Goal: Information Seeking & Learning: Learn about a topic

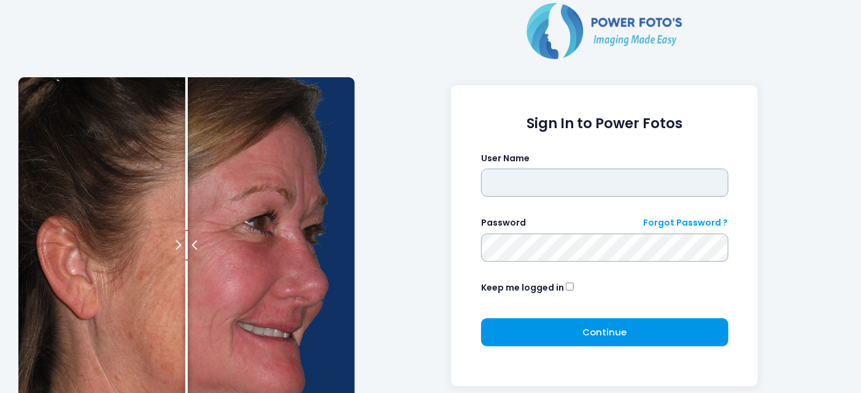
type input "*******"
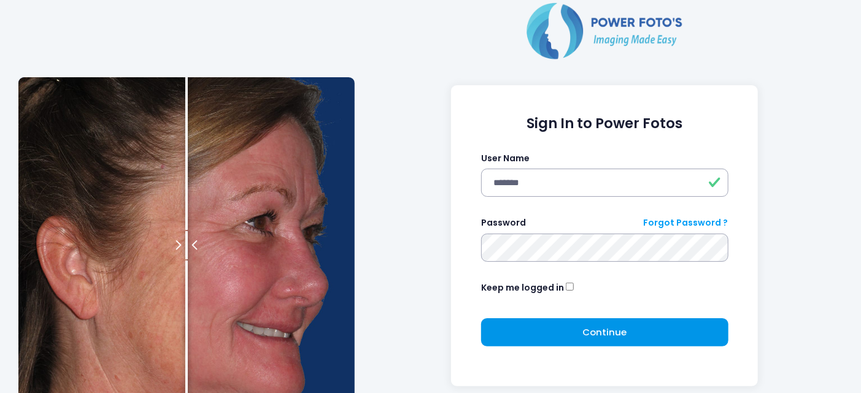
click at [528, 339] on button "Continue Please wait..." at bounding box center [604, 333] width 247 height 28
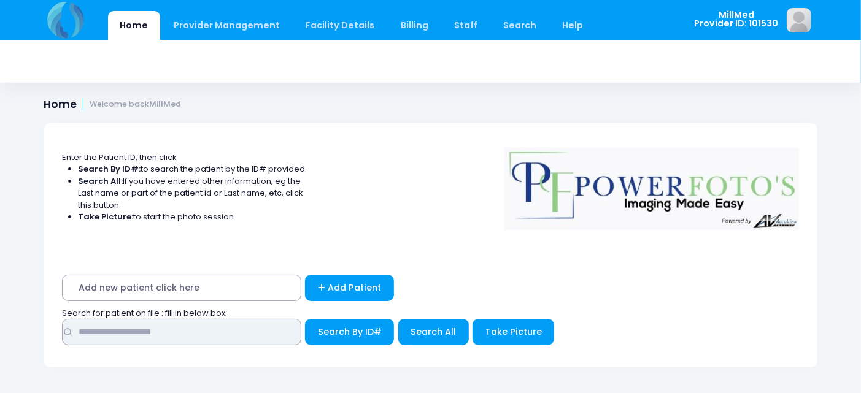
click at [266, 332] on input "text" at bounding box center [181, 332] width 239 height 26
type input "*"
type input "***"
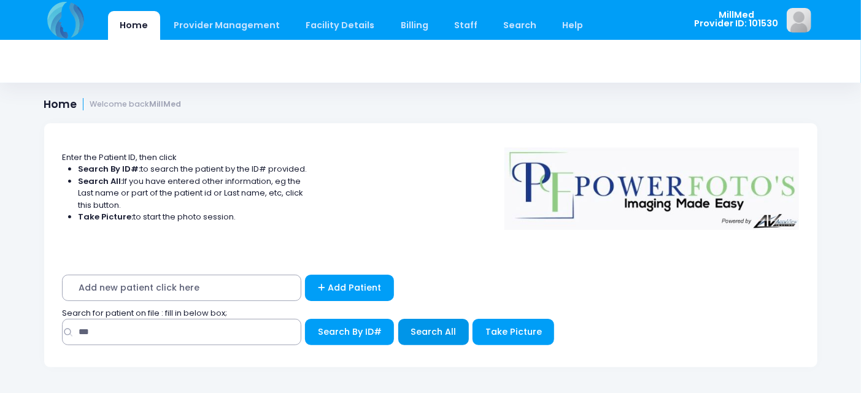
click at [425, 336] on span "Search All" at bounding box center [433, 332] width 45 height 12
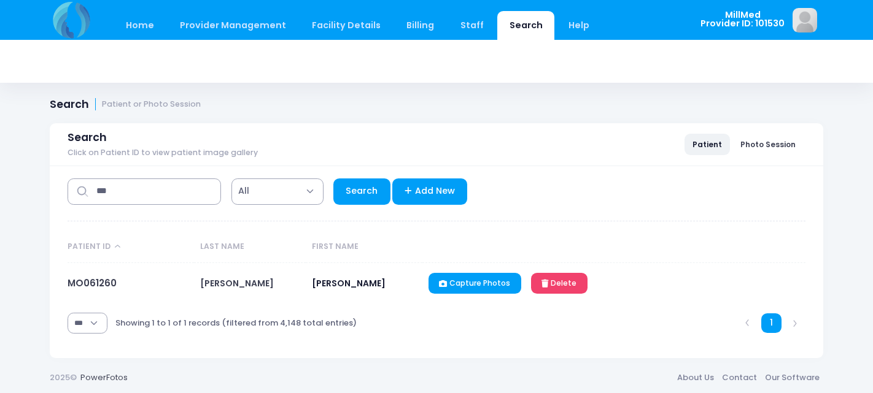
select select "***"
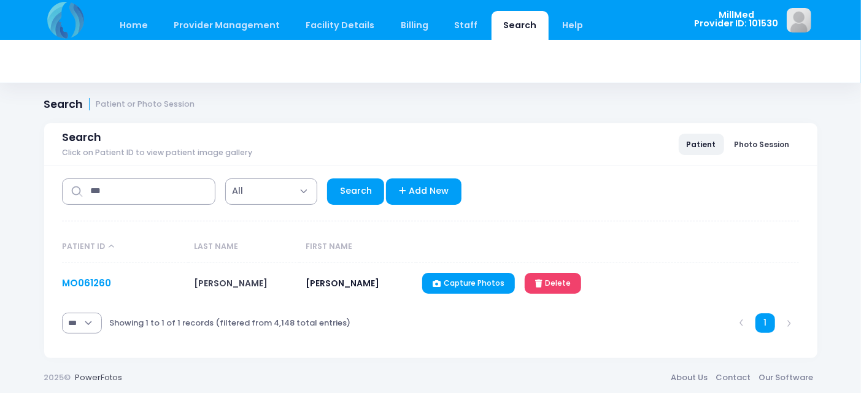
click at [71, 281] on link "MO061260" at bounding box center [86, 283] width 49 height 13
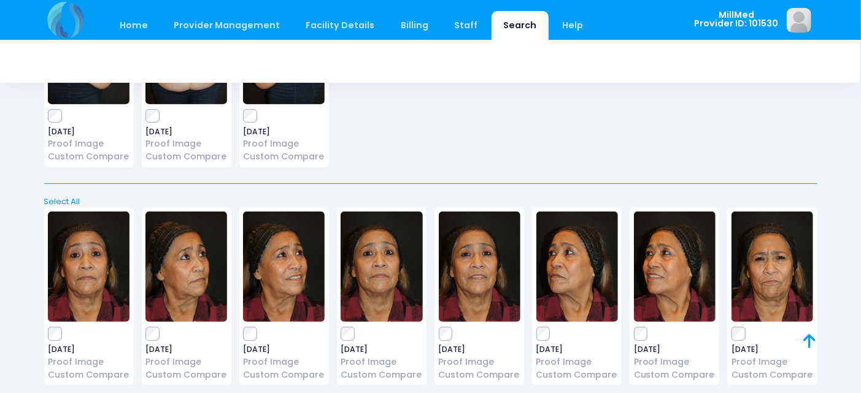
scroll to position [176, 0]
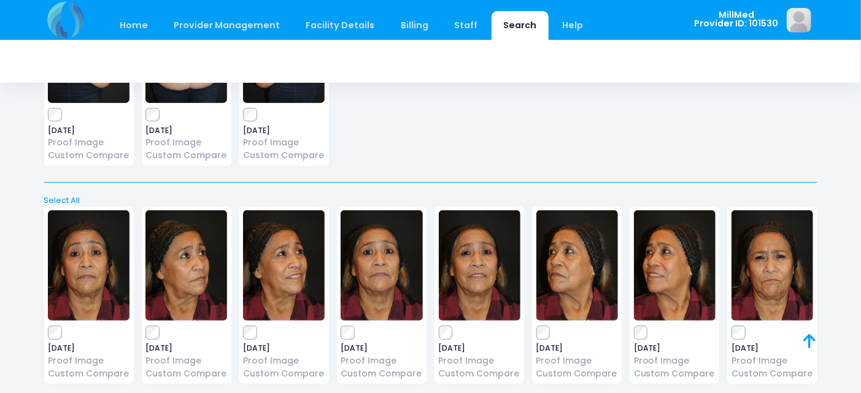
click at [764, 281] on img at bounding box center [773, 266] width 82 height 110
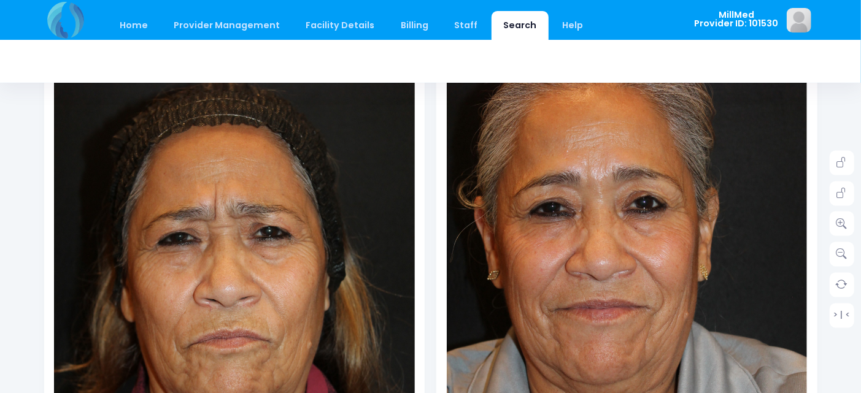
scroll to position [194, 0]
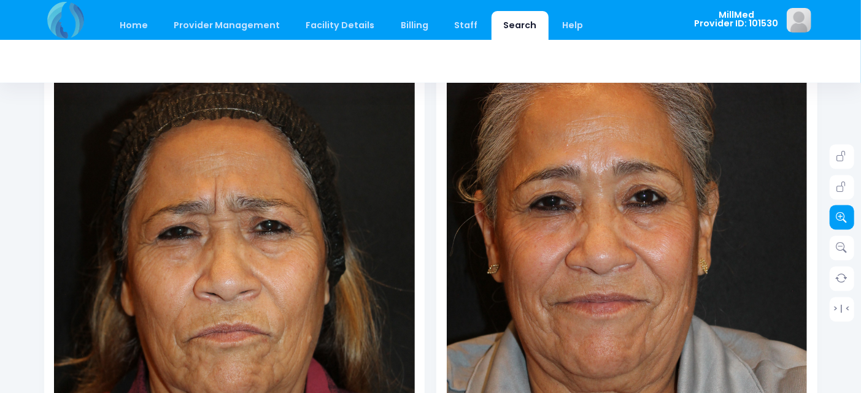
click at [843, 217] on icon at bounding box center [842, 217] width 11 height 11
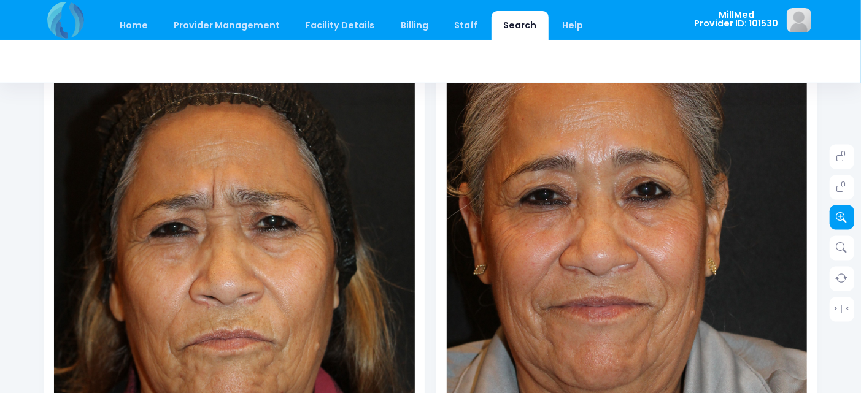
click at [843, 217] on icon at bounding box center [842, 217] width 11 height 11
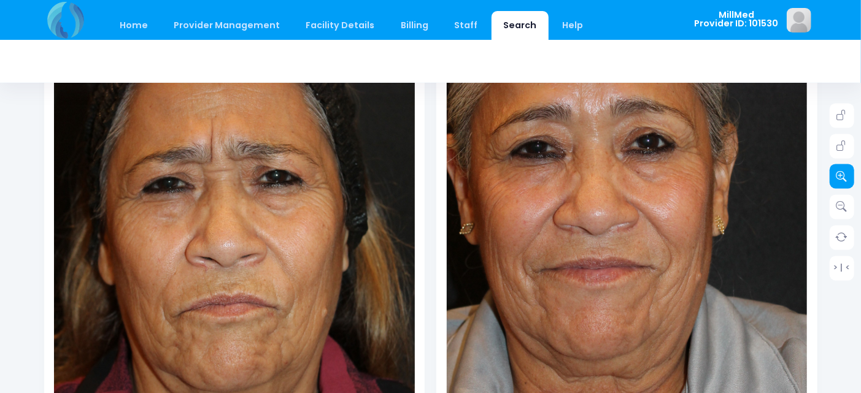
scroll to position [267, 0]
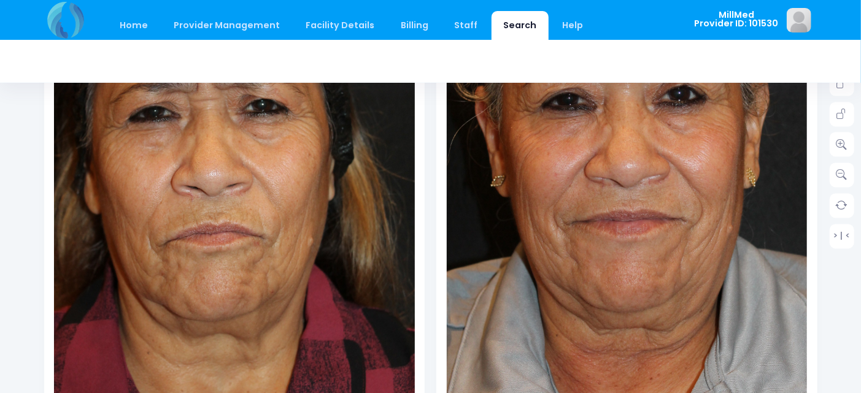
click at [304, 338] on img at bounding box center [220, 156] width 433 height 650
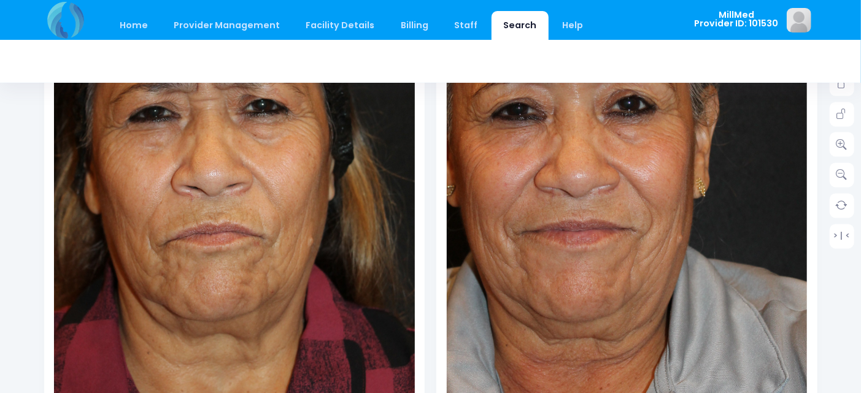
click at [722, 191] on img at bounding box center [608, 189] width 433 height 650
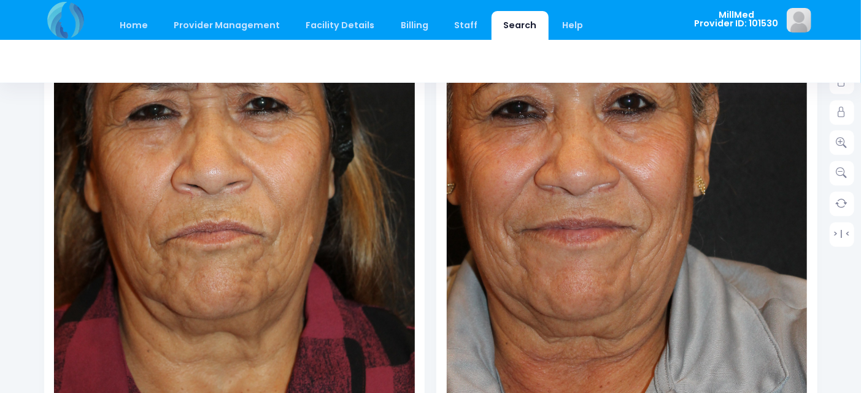
scroll to position [282, 0]
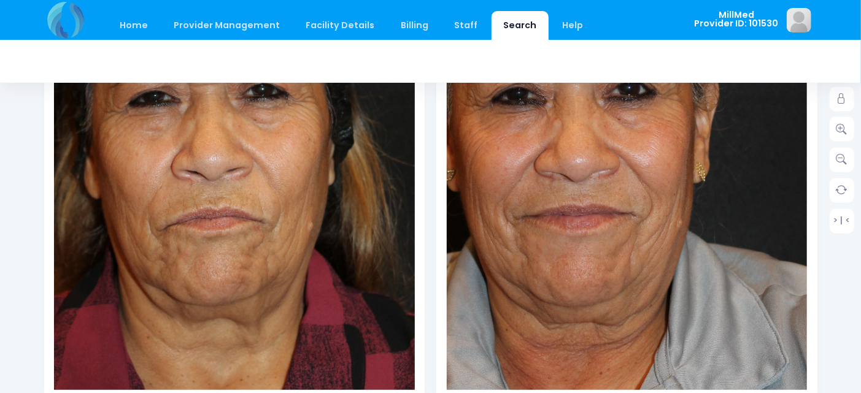
click at [854, 200] on div "> | <" at bounding box center [842, 144] width 25 height 177
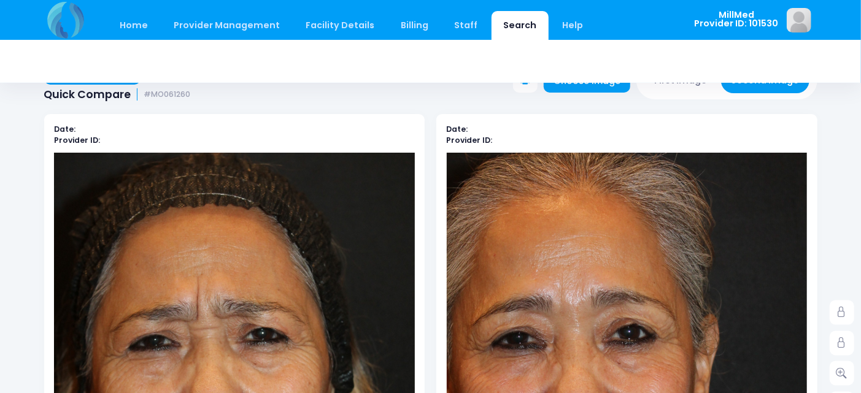
scroll to position [0, 0]
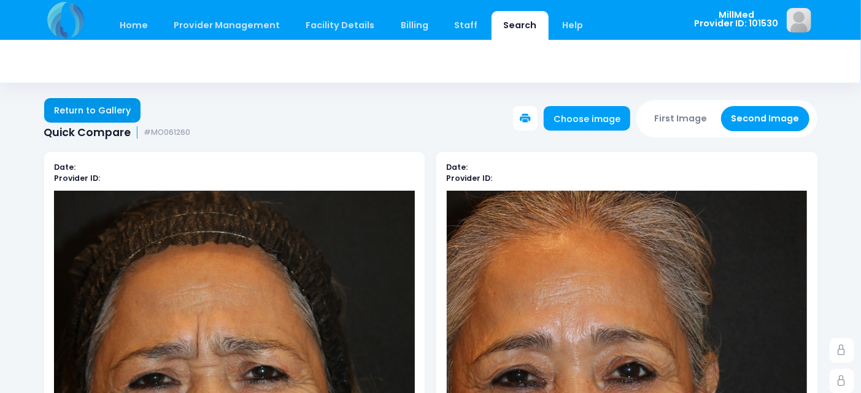
click at [68, 112] on link "Return to Gallery" at bounding box center [92, 110] width 97 height 25
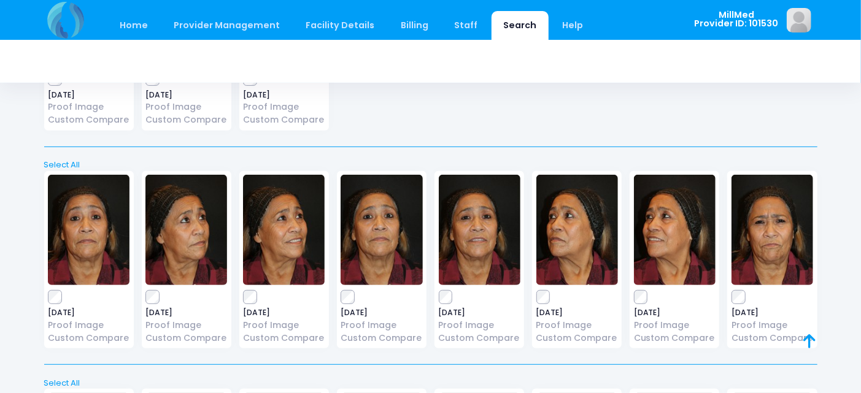
scroll to position [223, 0]
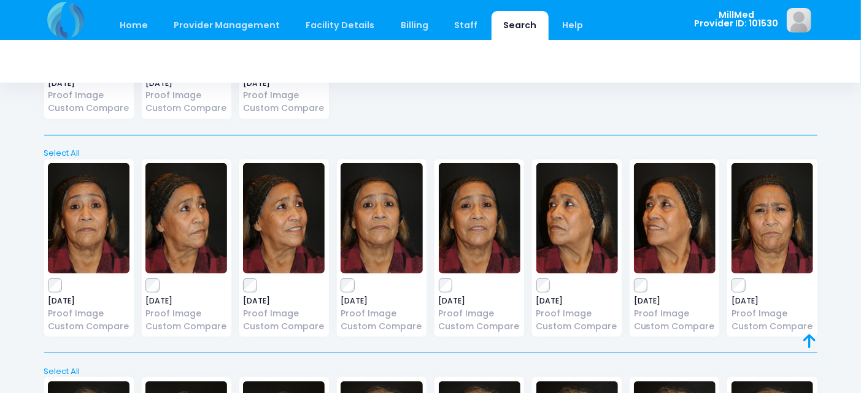
click at [281, 206] on img at bounding box center [284, 218] width 82 height 110
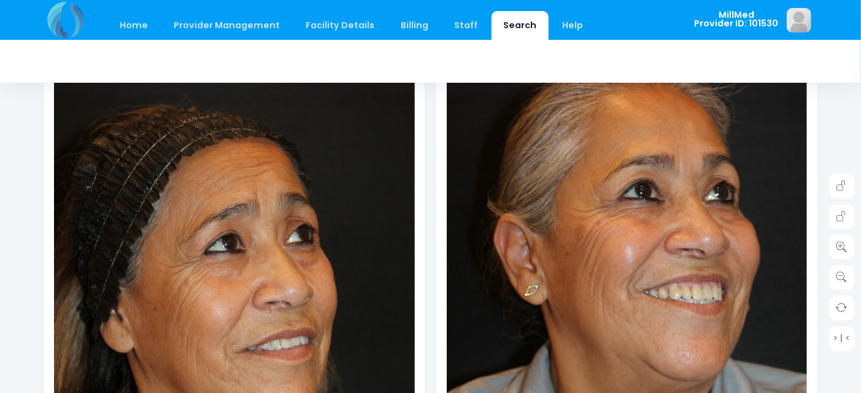
scroll to position [162, 0]
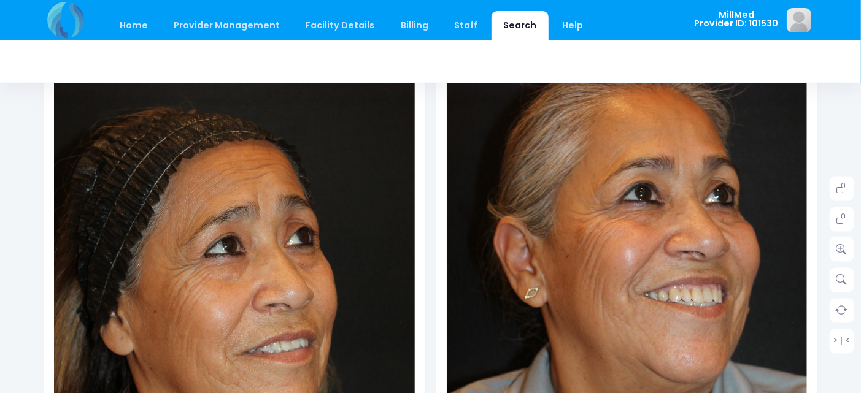
click at [752, 99] on img at bounding box center [627, 300] width 361 height 542
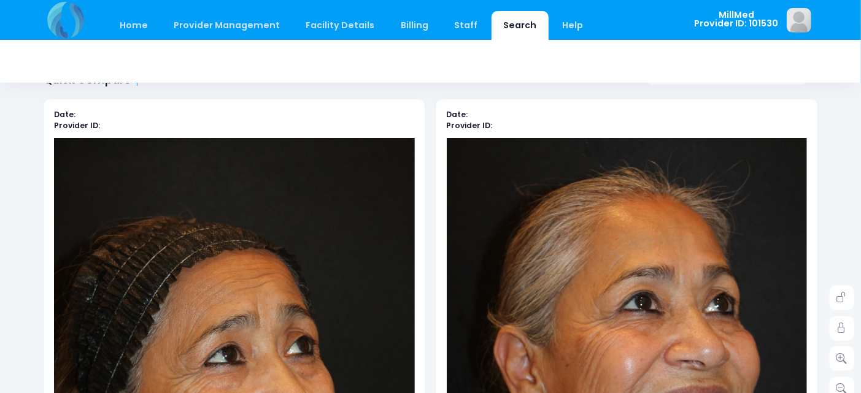
scroll to position [21, 0]
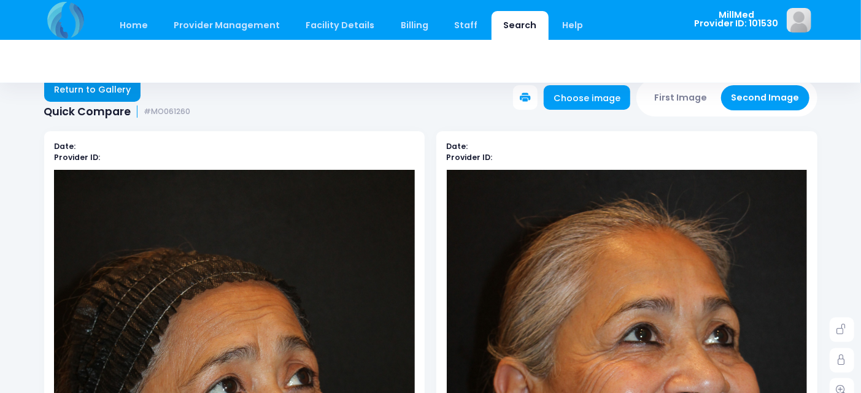
click at [93, 94] on link "Return to Gallery" at bounding box center [92, 89] width 97 height 25
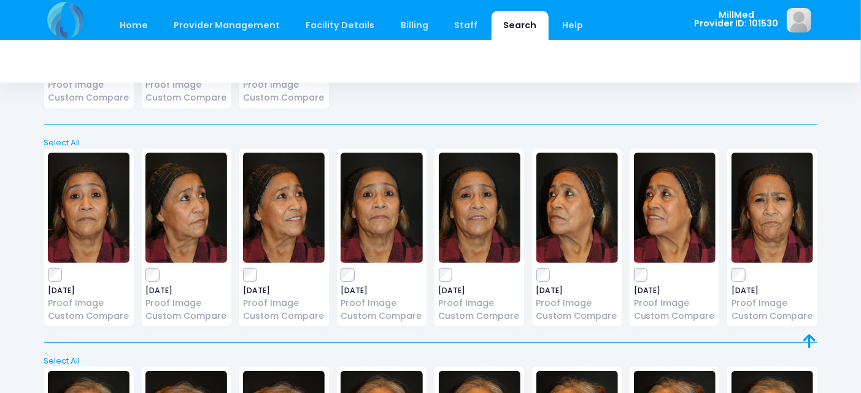
scroll to position [238, 0]
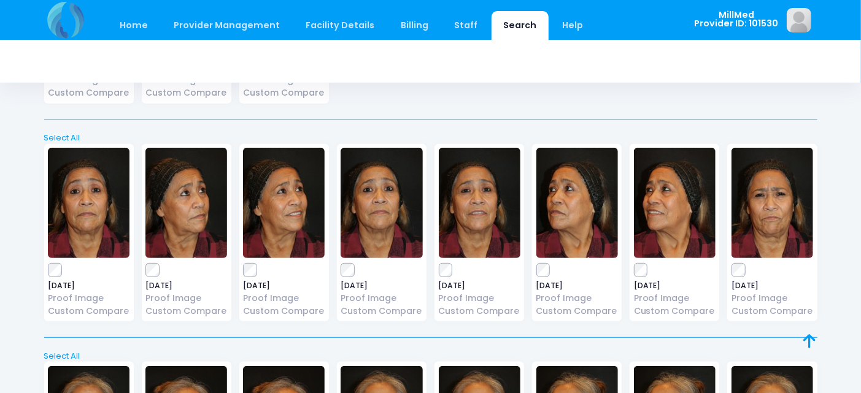
click at [662, 199] on img at bounding box center [675, 203] width 82 height 110
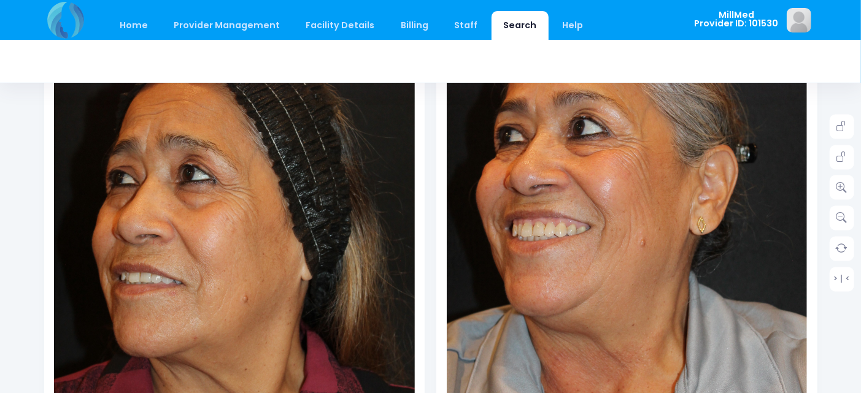
scroll to position [222, 0]
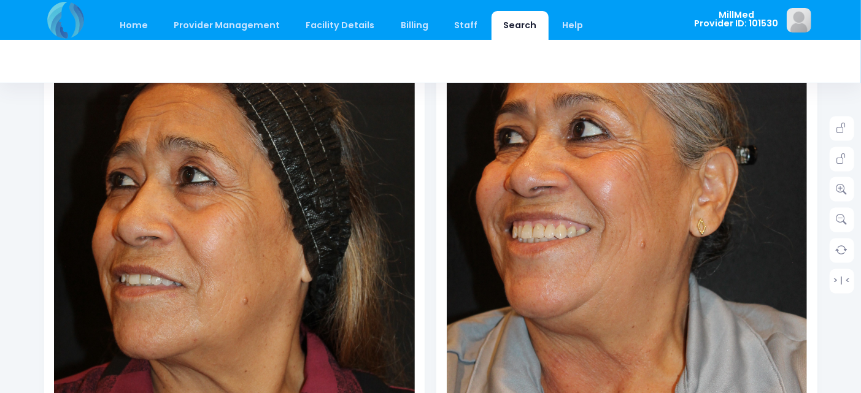
click at [755, 206] on img at bounding box center [627, 240] width 361 height 542
click at [839, 185] on icon at bounding box center [842, 189] width 11 height 11
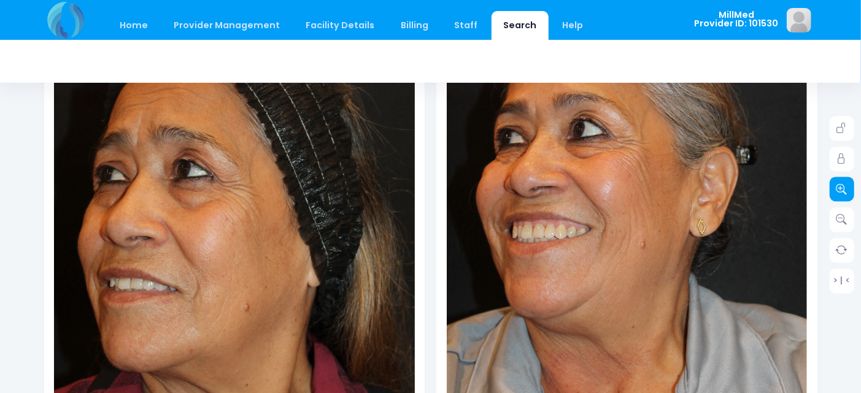
click at [839, 185] on icon at bounding box center [842, 189] width 11 height 11
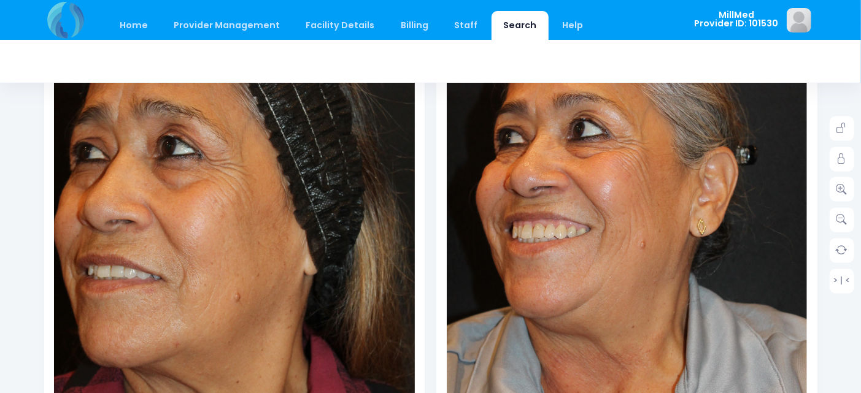
click at [287, 281] on img at bounding box center [223, 223] width 433 height 650
click at [692, 239] on img at bounding box center [627, 240] width 361 height 542
click at [842, 189] on icon at bounding box center [842, 189] width 11 height 11
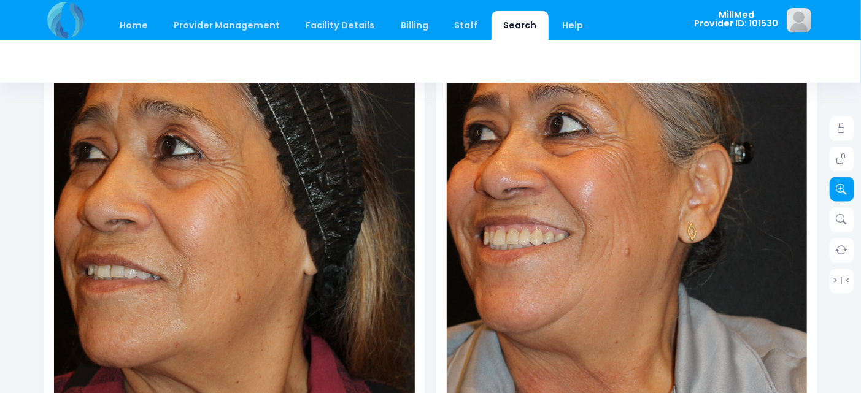
click at [840, 182] on link at bounding box center [842, 189] width 25 height 25
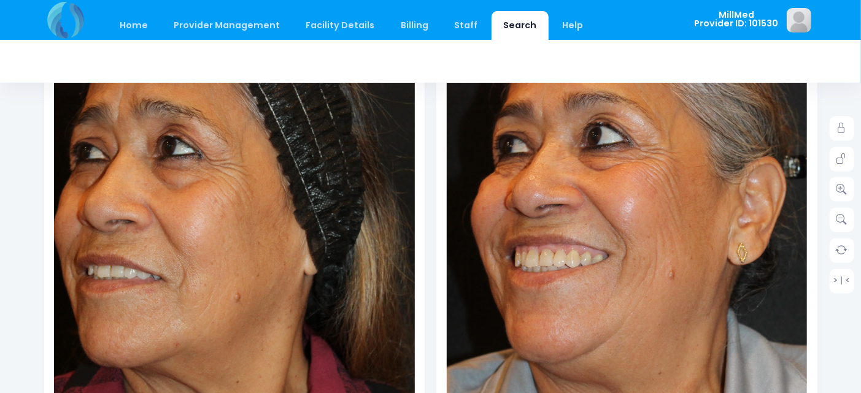
click at [523, 66] on div at bounding box center [430, 61] width 773 height 43
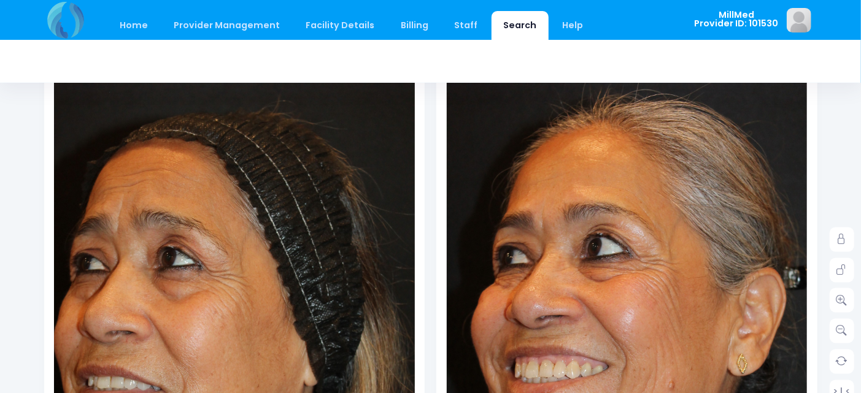
scroll to position [126, 0]
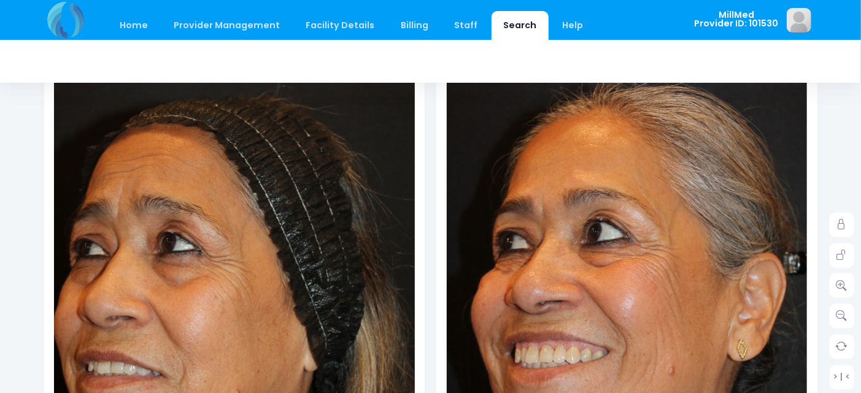
drag, startPoint x: 861, startPoint y: 88, endPoint x: 853, endPoint y: 101, distance: 14.8
drag, startPoint x: 853, startPoint y: 101, endPoint x: 849, endPoint y: 108, distance: 8.5
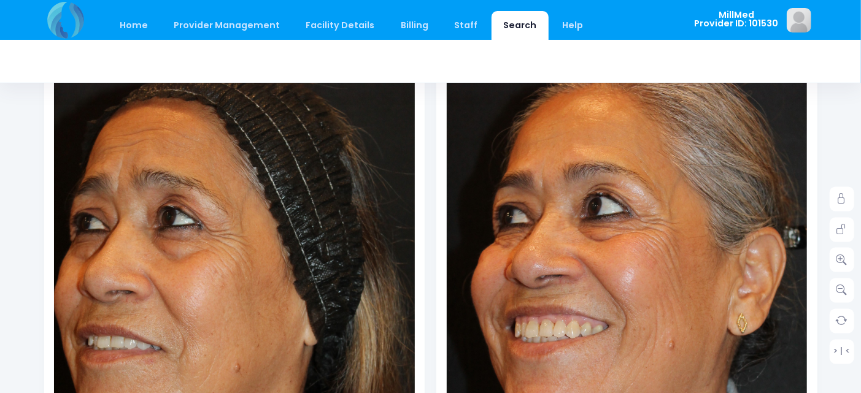
scroll to position [150, 0]
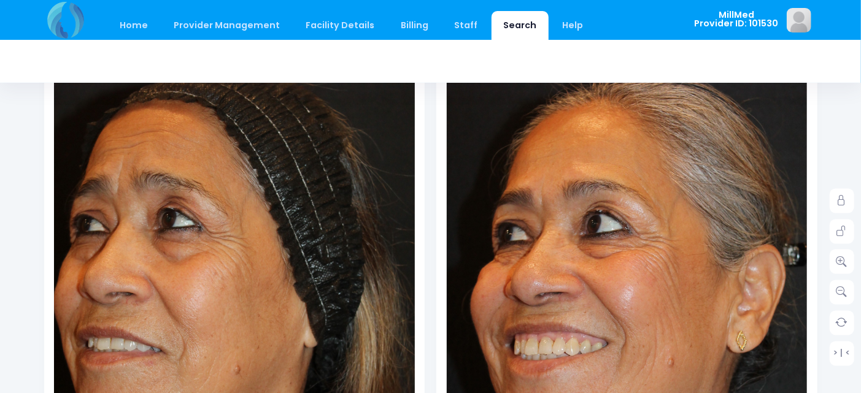
click at [505, 87] on img at bounding box center [651, 356] width 433 height 650
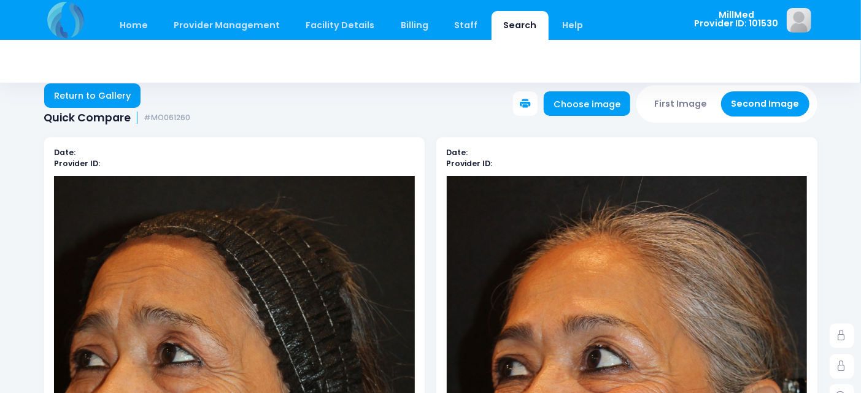
scroll to position [0, 0]
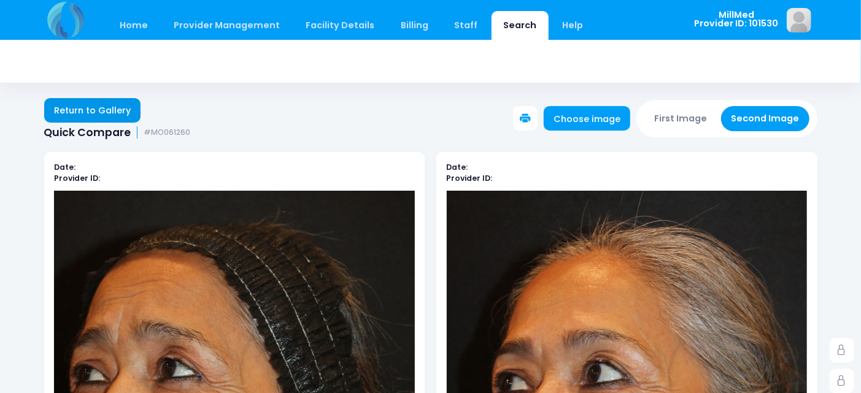
click at [83, 107] on link "Return to Gallery" at bounding box center [92, 110] width 97 height 25
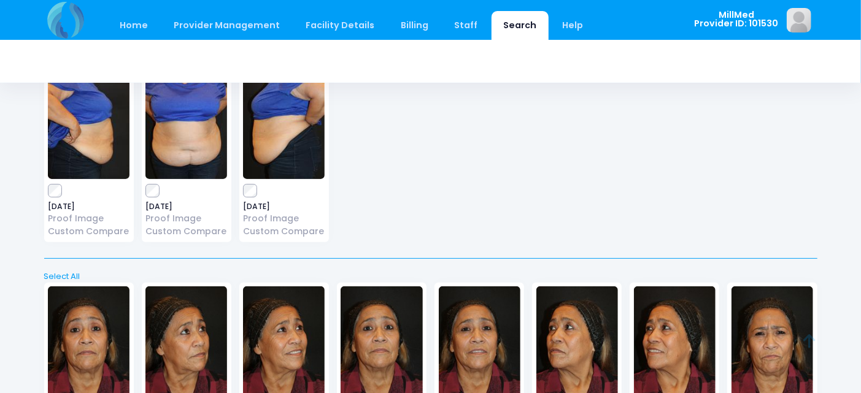
scroll to position [143, 0]
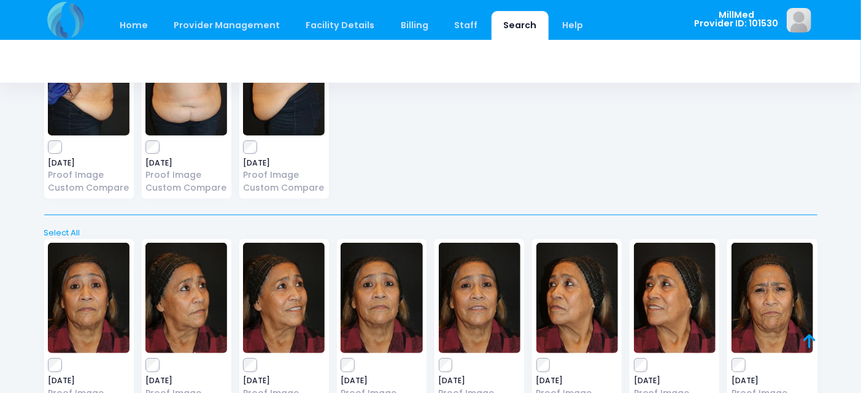
click at [783, 276] on img at bounding box center [773, 298] width 82 height 110
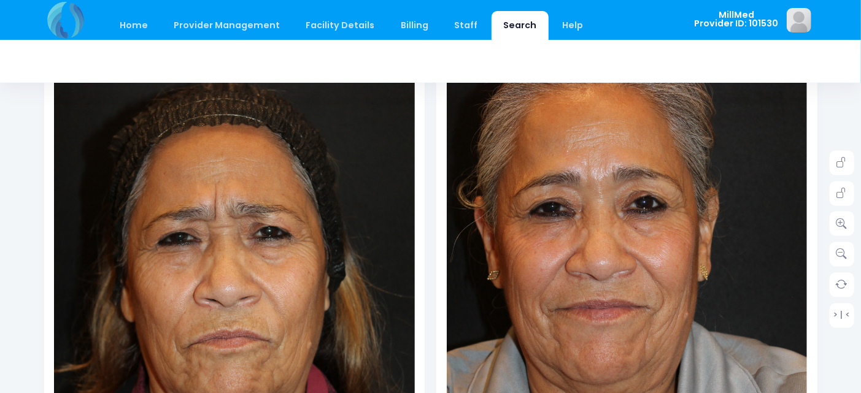
scroll to position [192, 0]
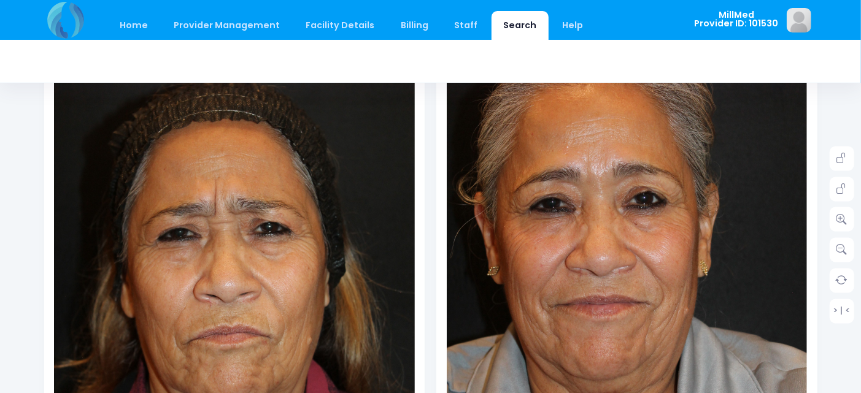
click at [603, 242] on img at bounding box center [627, 270] width 361 height 542
click at [842, 216] on icon at bounding box center [842, 219] width 11 height 11
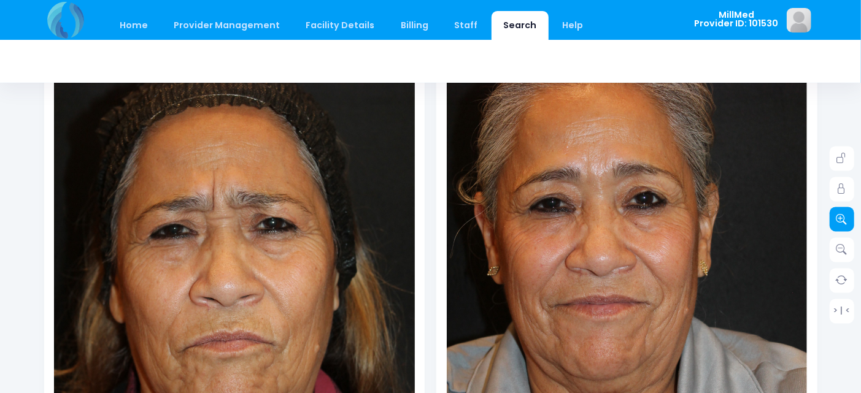
click at [842, 216] on icon at bounding box center [842, 219] width 11 height 11
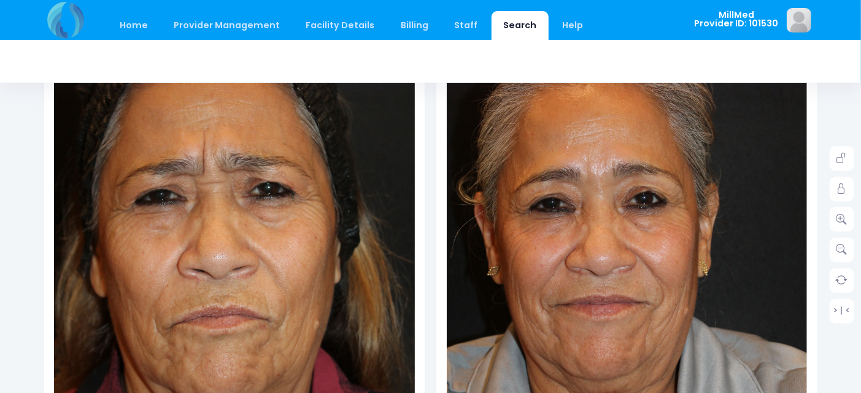
click at [274, 376] on img at bounding box center [226, 238] width 433 height 650
click at [691, 325] on img at bounding box center [627, 270] width 361 height 542
click at [839, 218] on icon at bounding box center [842, 219] width 11 height 11
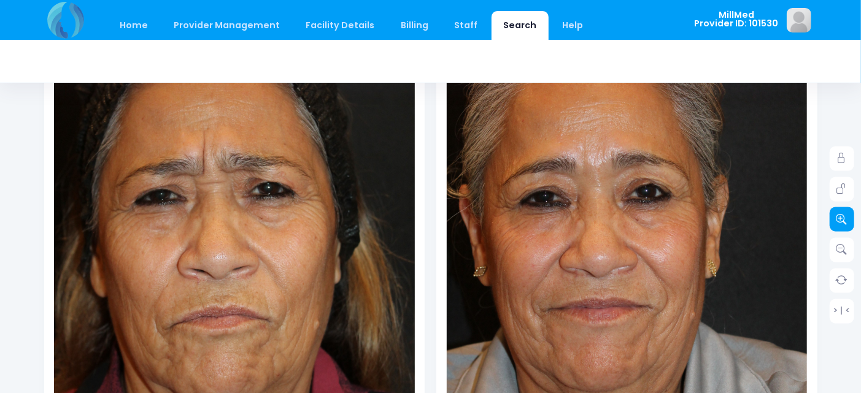
click at [839, 218] on icon at bounding box center [842, 219] width 11 height 11
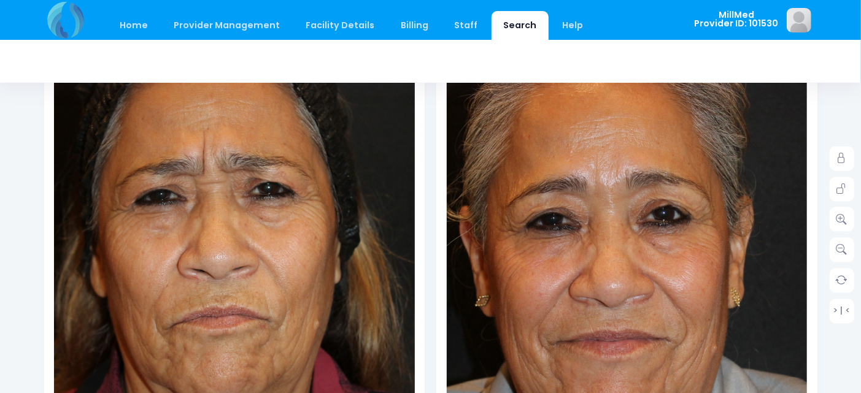
click at [549, 109] on img at bounding box center [642, 299] width 433 height 650
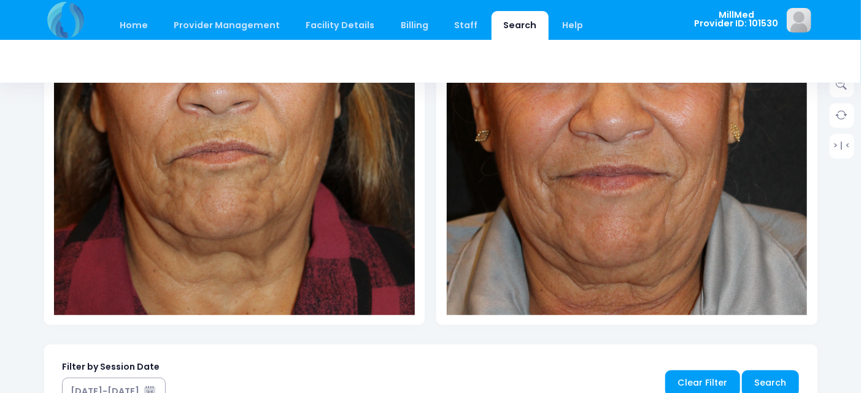
scroll to position [361, 0]
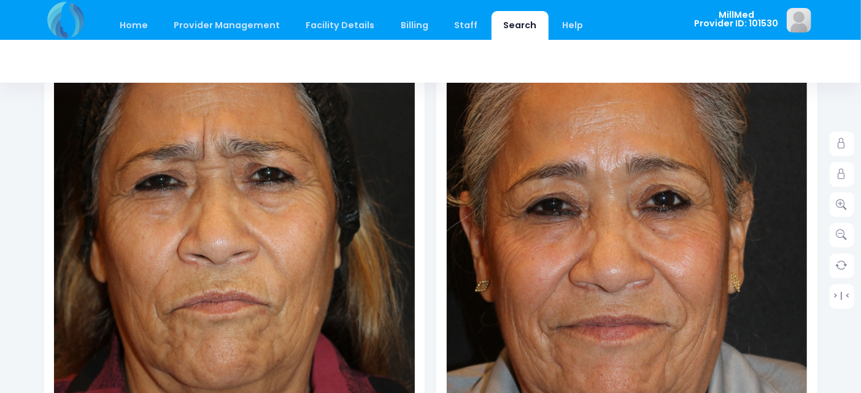
drag, startPoint x: 862, startPoint y: 134, endPoint x: 867, endPoint y: 125, distance: 10.4
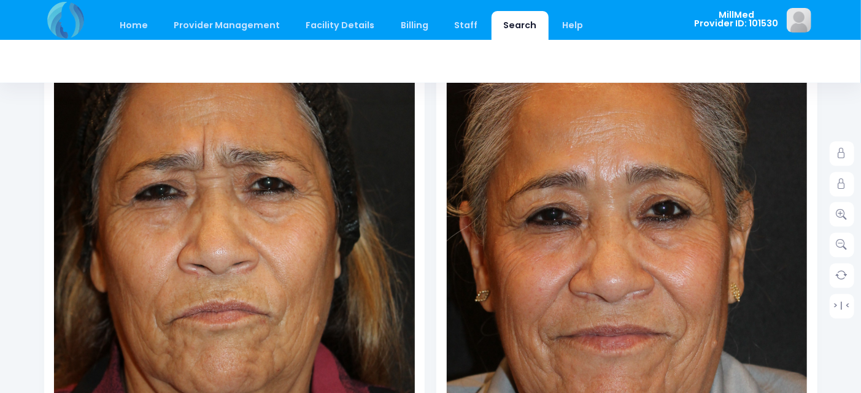
scroll to position [190, 0]
